Goal: Information Seeking & Learning: Learn about a topic

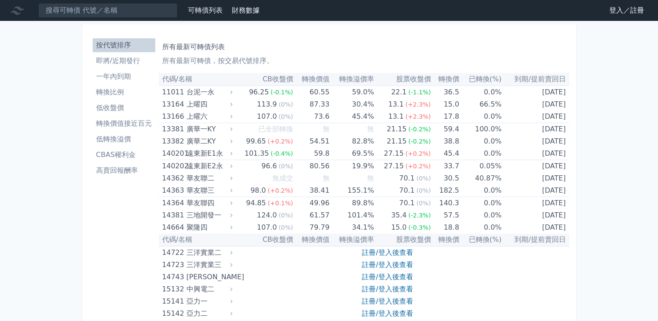
click at [127, 63] on li "即將/近期發行" at bounding box center [124, 61] width 63 height 10
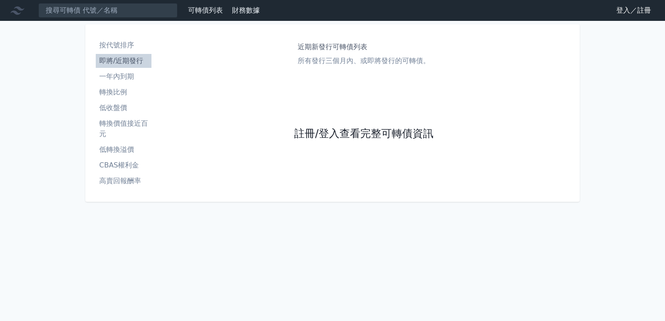
click at [343, 133] on link "註冊/登入查看完整可轉債資訊" at bounding box center [363, 134] width 139 height 14
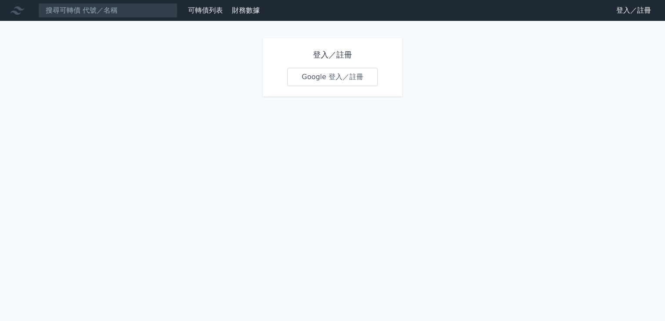
click at [331, 82] on link "Google 登入／註冊" at bounding box center [332, 77] width 90 height 18
click at [313, 78] on link "Google 登入／註冊" at bounding box center [332, 77] width 90 height 18
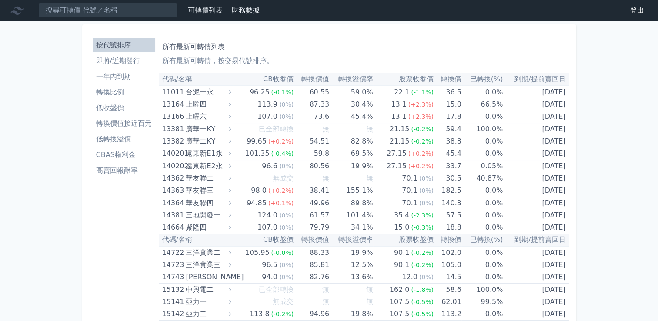
click at [136, 62] on li "即將/近期發行" at bounding box center [124, 61] width 63 height 10
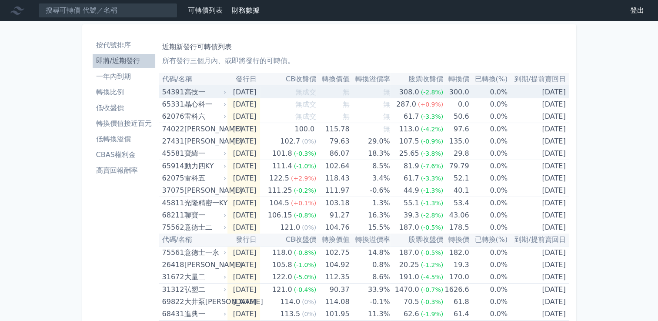
click at [435, 91] on span "(-2.8%)" at bounding box center [432, 92] width 23 height 7
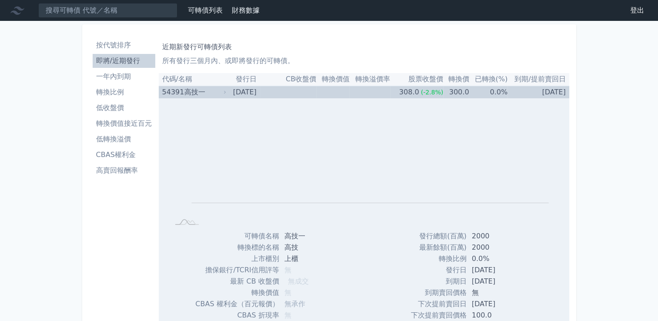
drag, startPoint x: 418, startPoint y: 226, endPoint x: 416, endPoint y: 204, distance: 21.9
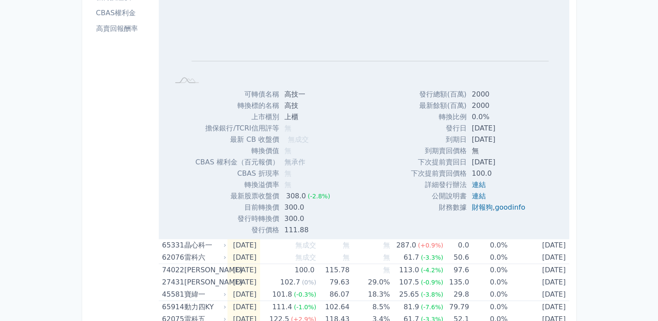
scroll to position [142, 0]
drag, startPoint x: 416, startPoint y: 204, endPoint x: 373, endPoint y: 207, distance: 43.1
click at [373, 207] on div "Zoom Out L L Chart created using amCharts library 可轉債名稱 高技一 轉換標的名稱 高技 上市櫃別 上櫃 擔…" at bounding box center [364, 95] width 411 height 279
click at [510, 205] on link "goodinfo" at bounding box center [510, 207] width 30 height 8
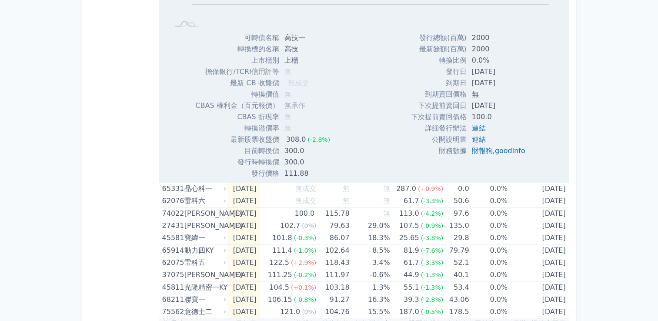
scroll to position [200, 0]
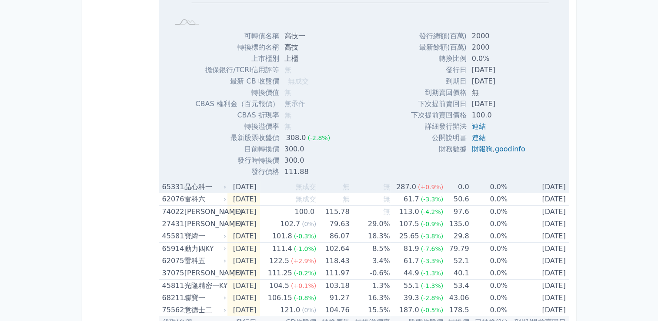
click at [414, 185] on div "287.0" at bounding box center [405, 187] width 23 height 12
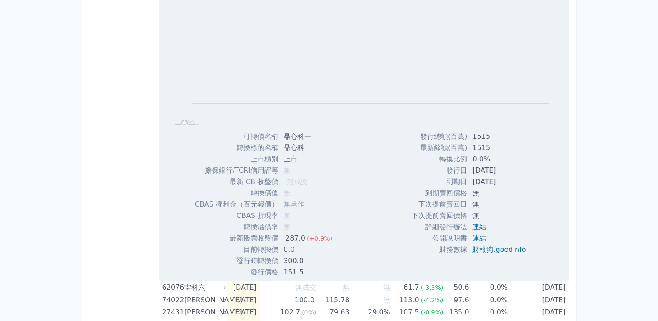
scroll to position [395, 0]
click at [504, 250] on link "goodinfo" at bounding box center [510, 249] width 30 height 8
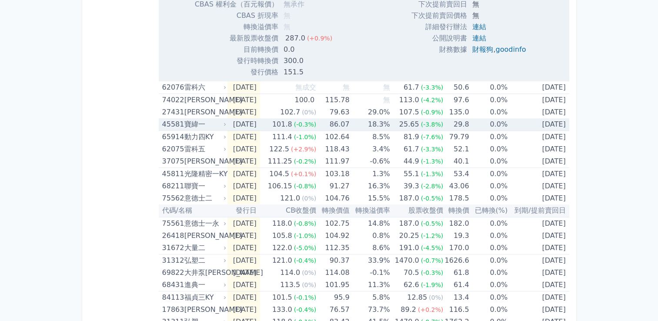
scroll to position [595, 0]
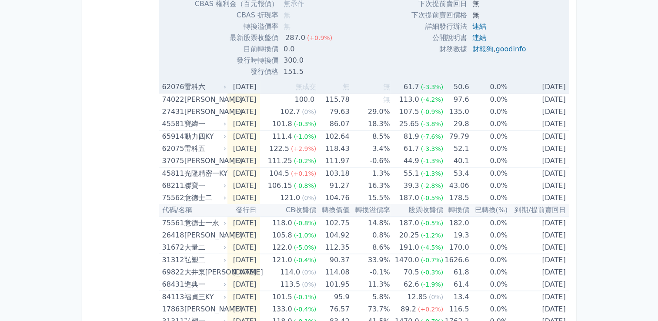
click at [419, 87] on div "61.7" at bounding box center [411, 87] width 19 height 12
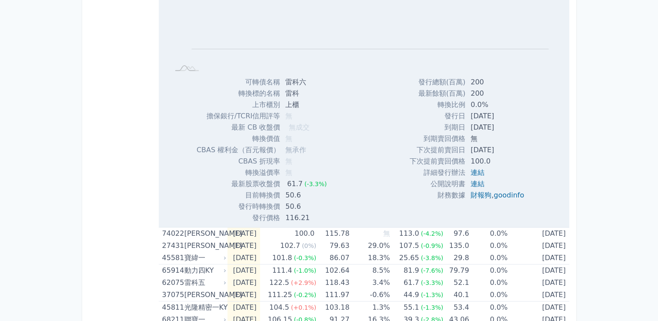
scroll to position [744, 0]
click at [503, 196] on link "goodinfo" at bounding box center [509, 194] width 30 height 8
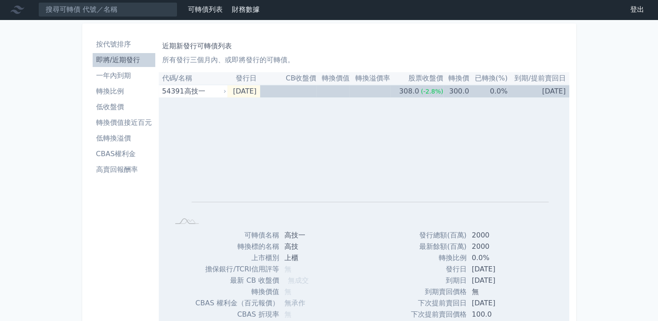
scroll to position [0, 0]
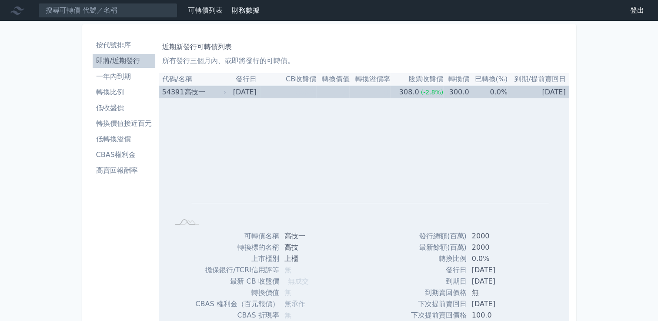
click at [169, 298] on div "Zoom Out L L Chart created using amCharts library 可轉債名稱 高技一 轉換標的名稱 高技 上市櫃別 上櫃 擔…" at bounding box center [364, 237] width 411 height 279
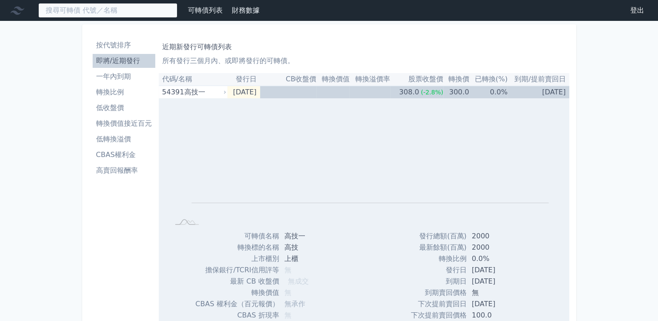
click at [45, 17] on input at bounding box center [107, 10] width 139 height 15
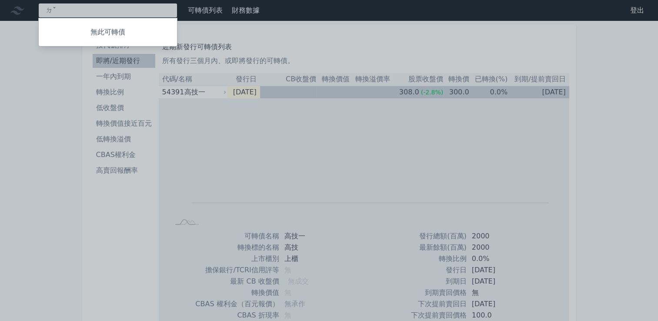
type input "ㄅ"
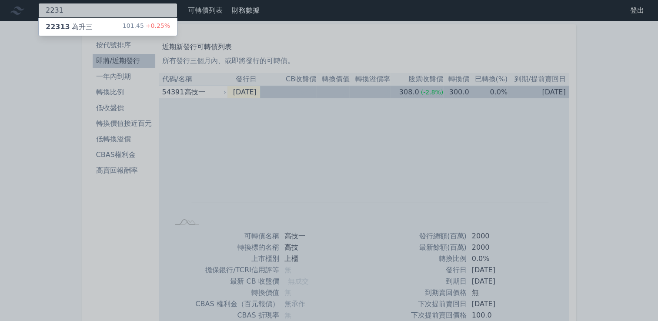
type input "2231"
click at [78, 27] on div "22313 為升三" at bounding box center [69, 27] width 47 height 10
